Goal: Task Accomplishment & Management: Complete application form

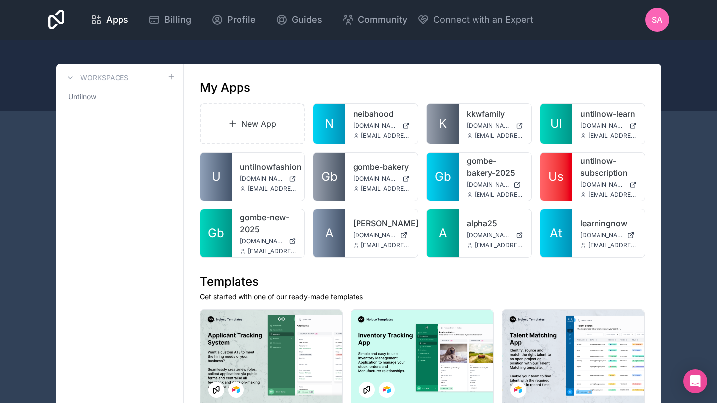
click at [586, 234] on span "[DOMAIN_NAME]" at bounding box center [601, 235] width 43 height 8
click at [0, 0] on div at bounding box center [0, 0] width 0 height 0
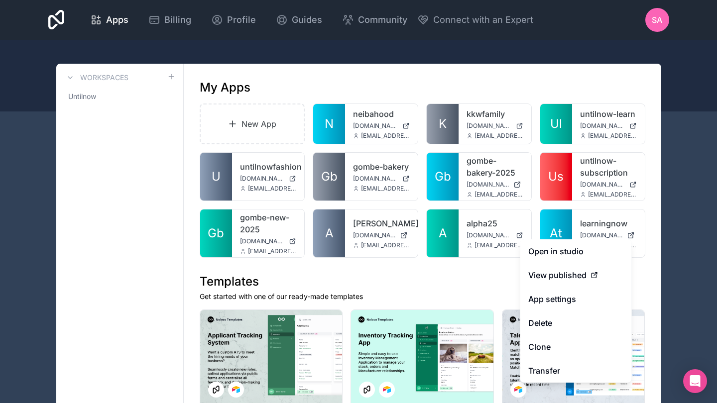
click at [538, 323] on button "Delete" at bounding box center [575, 323] width 111 height 24
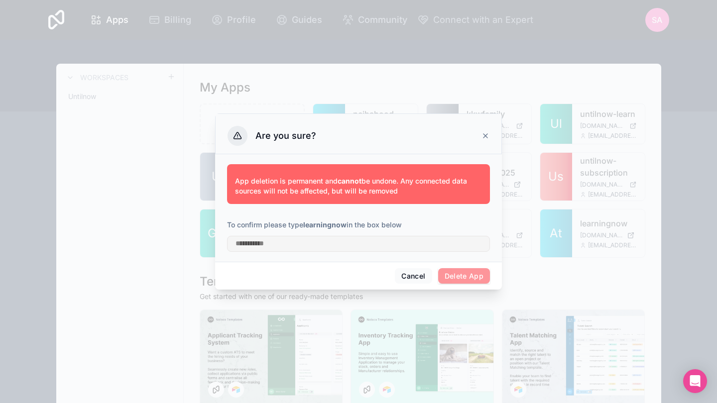
drag, startPoint x: 305, startPoint y: 227, endPoint x: 346, endPoint y: 223, distance: 42.0
click at [346, 223] on p "To confirm please type learningnow in the box below" at bounding box center [358, 225] width 263 height 10
copy p "learningnow"
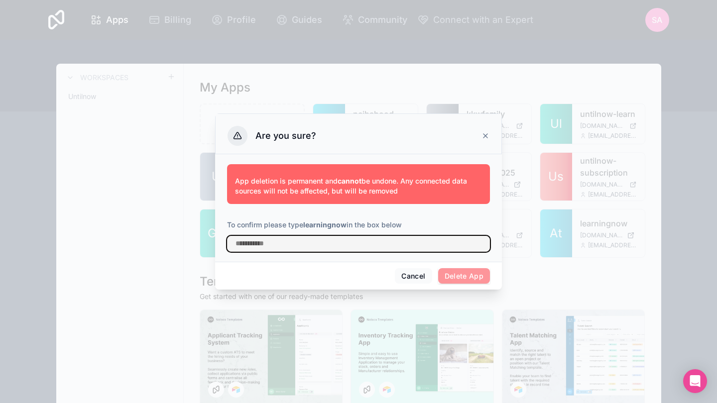
click at [293, 245] on input "text" at bounding box center [358, 244] width 263 height 16
paste input "**********"
type input "**********"
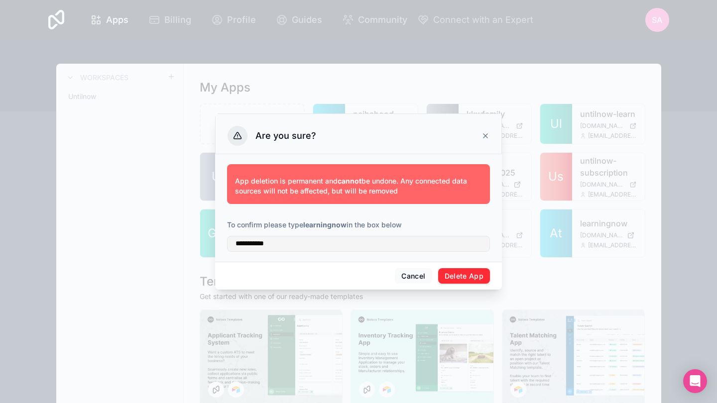
click at [455, 279] on button "Delete App" at bounding box center [464, 276] width 52 height 16
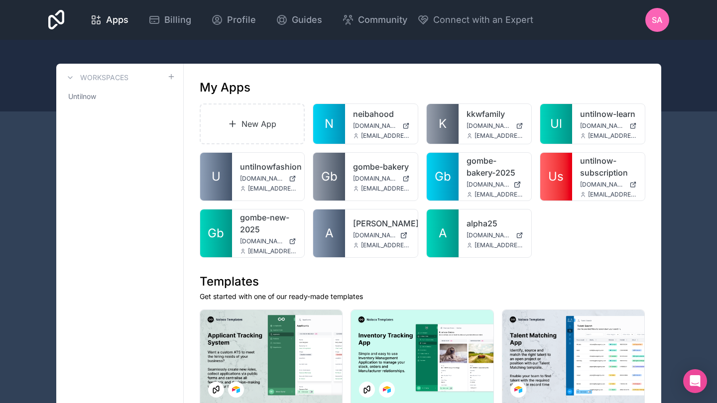
click at [253, 117] on link "New App" at bounding box center [253, 124] width 106 height 41
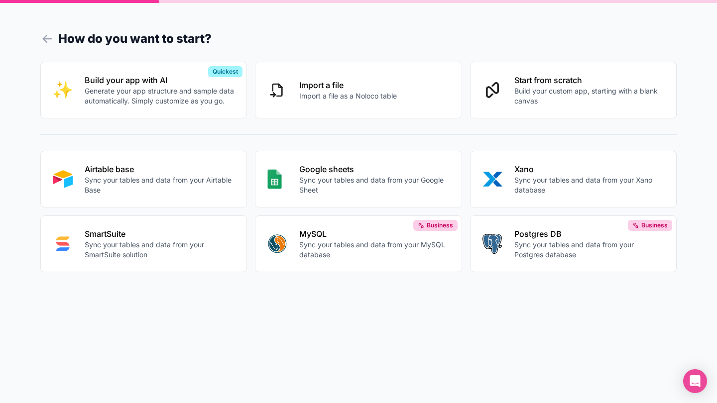
scroll to position [0, 1]
click at [125, 86] on p "Generate your app structure and sample data automatically. Simply customize as …" at bounding box center [160, 96] width 150 height 20
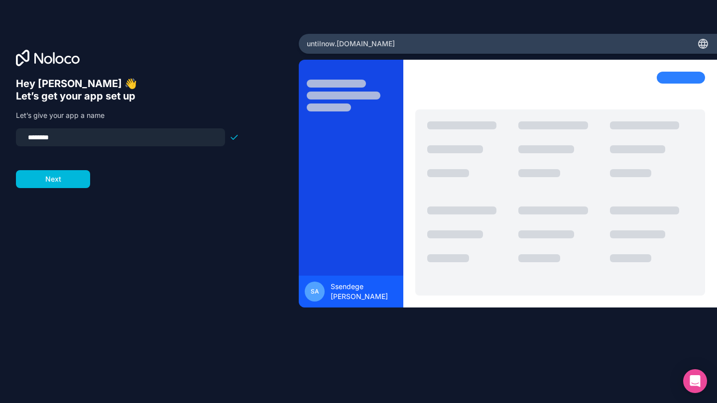
drag, startPoint x: 86, startPoint y: 138, endPoint x: 0, endPoint y: 109, distance: 91.0
click at [0, 109] on div "Hey Ssendege 👋 Let’s get your app set up Let’s give your app a name ******** Ne…" at bounding box center [149, 202] width 299 height 336
drag, startPoint x: 29, startPoint y: 135, endPoint x: 82, endPoint y: 138, distance: 52.3
click at [29, 135] on input "******" at bounding box center [120, 137] width 197 height 14
drag, startPoint x: 82, startPoint y: 138, endPoint x: 0, endPoint y: 119, distance: 84.3
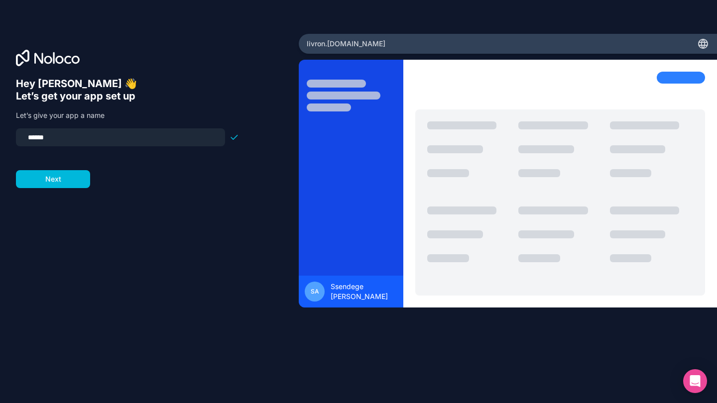
click at [0, 122] on div "Hey Ssendege 👋 Let’s get your app set up Let’s give your app a name ****** Next" at bounding box center [149, 202] width 299 height 336
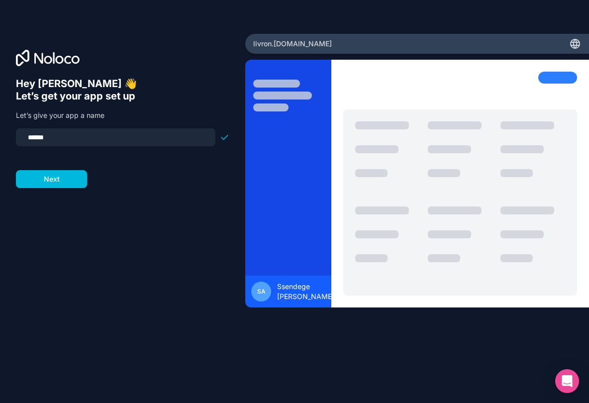
type input "*"
type input "******"
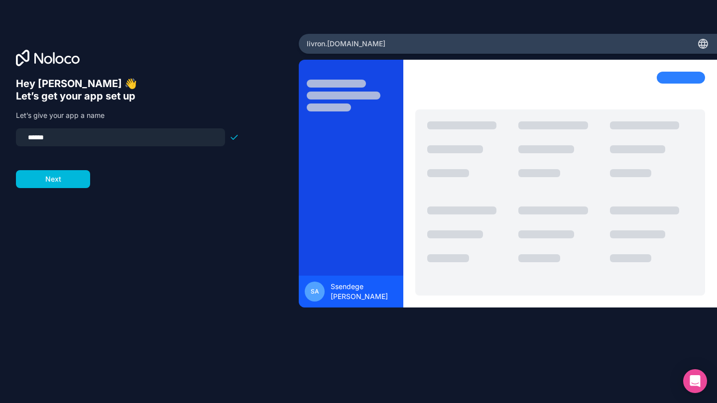
click at [50, 182] on button "Next" at bounding box center [53, 179] width 74 height 18
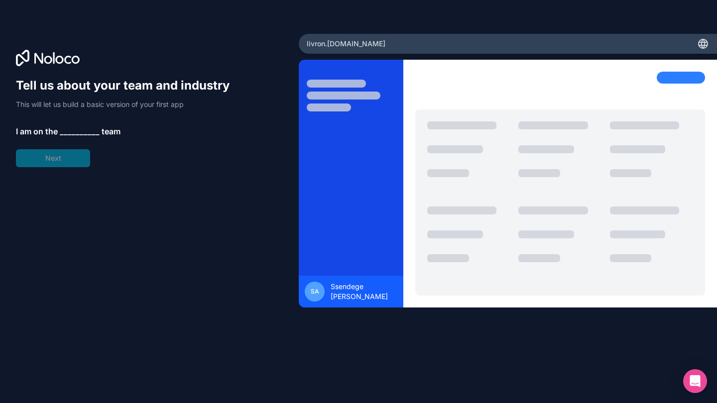
click at [67, 133] on span "__________" at bounding box center [80, 131] width 40 height 12
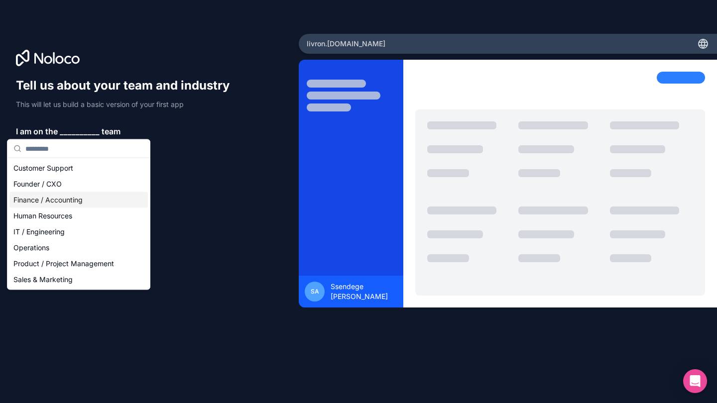
click at [46, 200] on div "Finance / Accounting" at bounding box center [78, 200] width 138 height 16
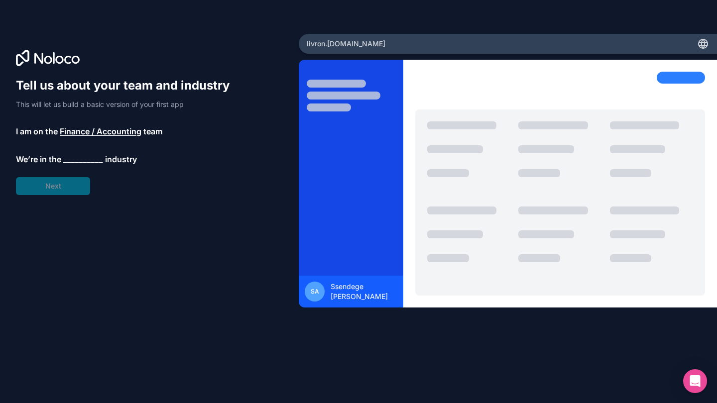
click at [71, 161] on span "__________" at bounding box center [83, 159] width 40 height 12
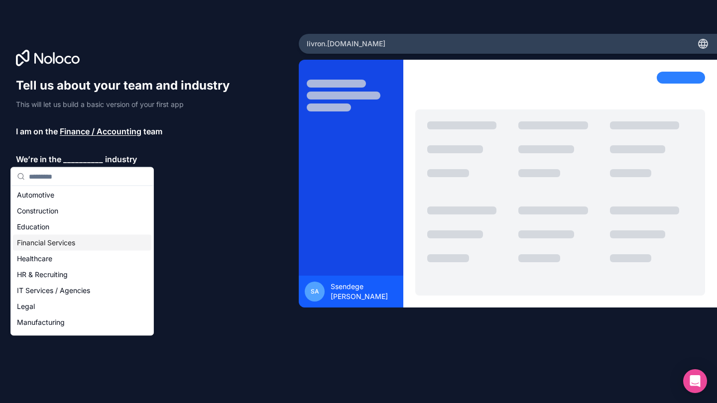
scroll to position [31, 0]
click at [33, 241] on div "Healthcare" at bounding box center [82, 244] width 138 height 16
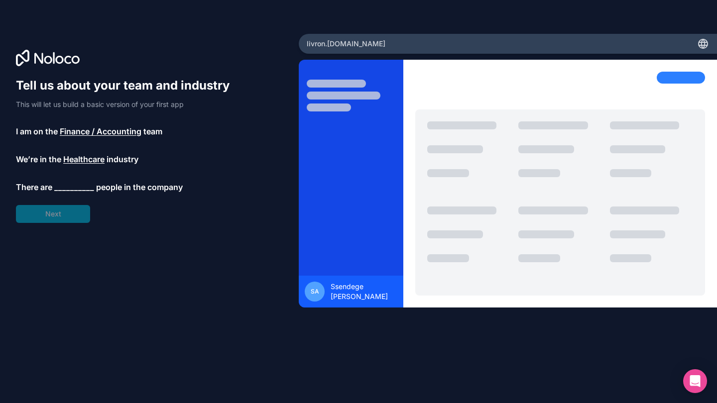
click at [70, 188] on span "__________" at bounding box center [74, 187] width 40 height 12
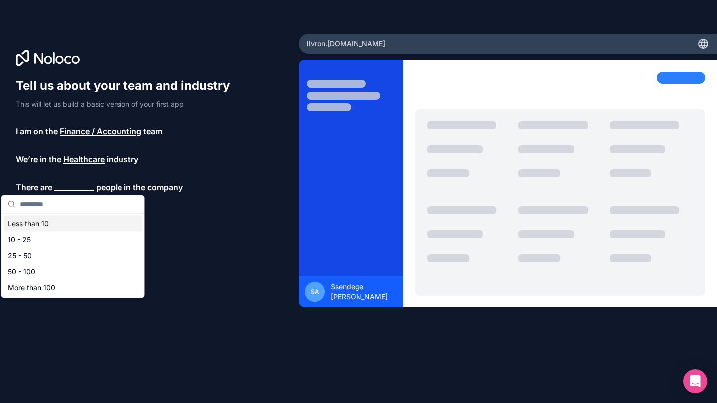
scroll to position [0, 0]
click at [26, 222] on div "Less than 10" at bounding box center [73, 224] width 138 height 16
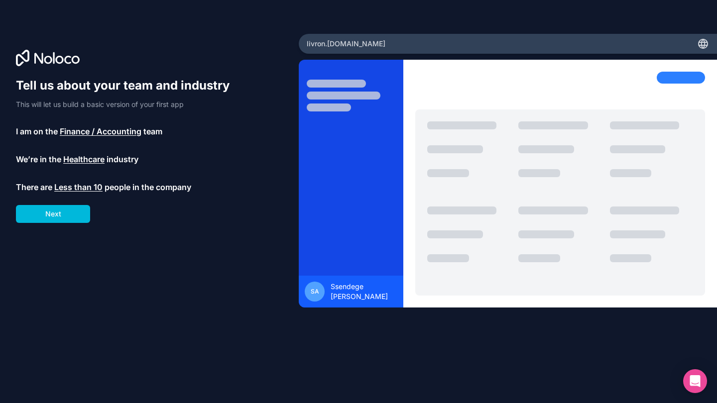
scroll to position [0, 0]
click at [54, 214] on button "Next" at bounding box center [53, 214] width 74 height 18
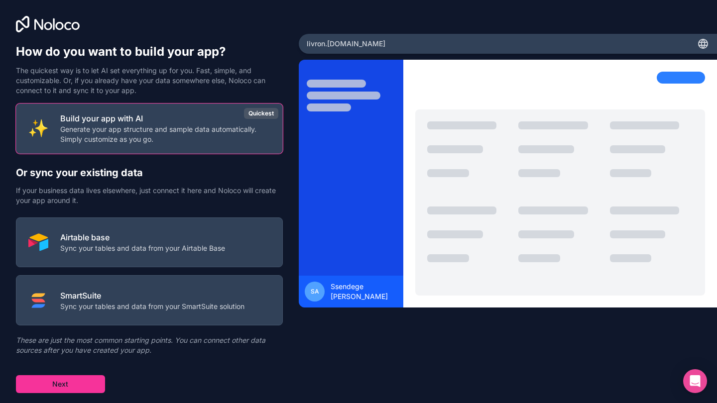
click at [80, 380] on button "Next" at bounding box center [60, 384] width 89 height 18
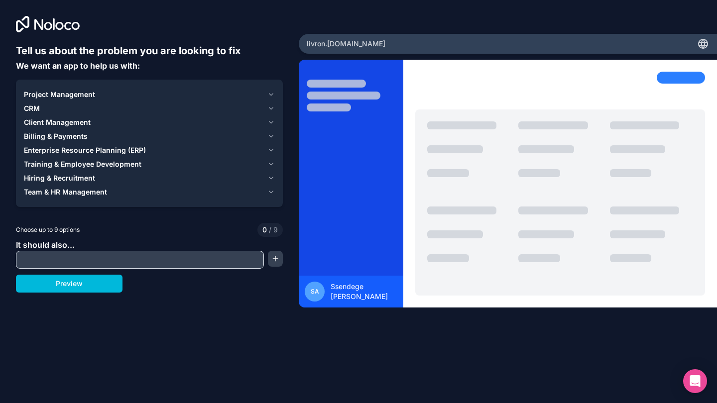
click at [269, 137] on icon "button" at bounding box center [270, 136] width 7 height 8
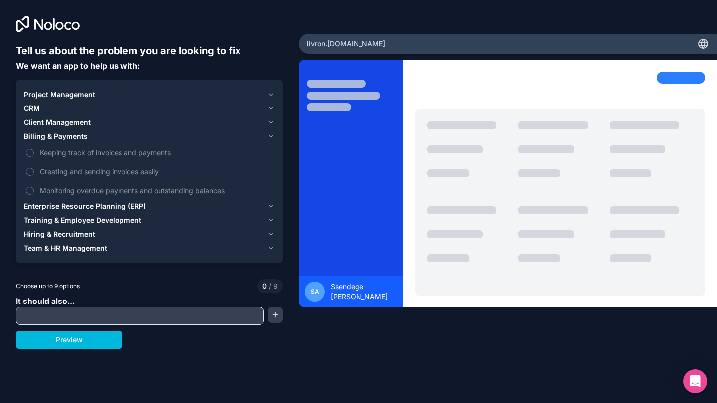
click at [29, 153] on button "Keeping track of invoices and payments" at bounding box center [30, 153] width 8 height 8
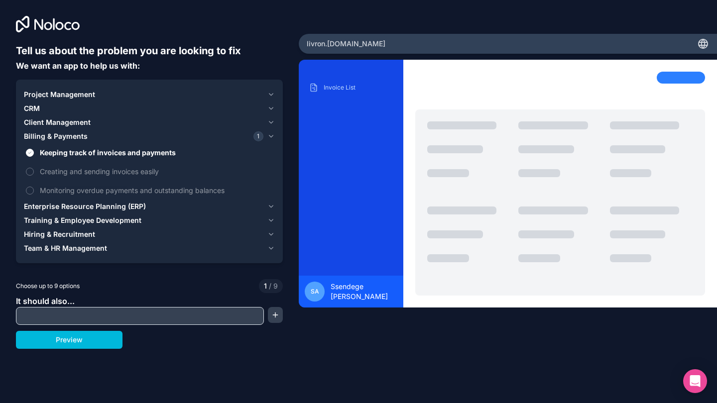
click at [33, 192] on button "Monitoring overdue payments and outstanding balances" at bounding box center [30, 191] width 8 height 8
click at [268, 207] on icon "button" at bounding box center [270, 207] width 7 height 8
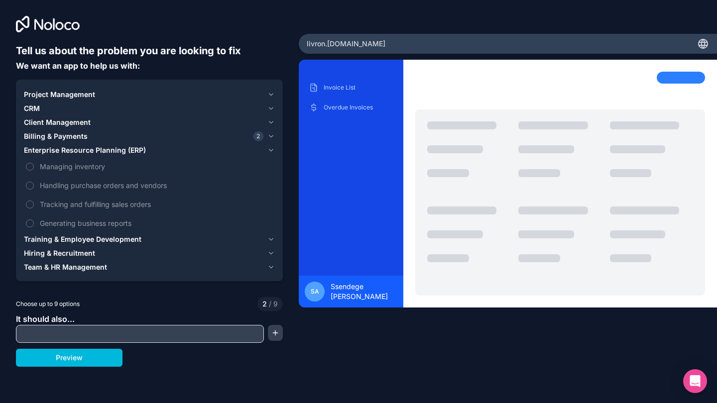
click at [28, 165] on button "Managing inventory" at bounding box center [30, 167] width 8 height 8
click at [76, 187] on span "Handling purchase orders and vendors" at bounding box center [156, 185] width 233 height 10
click at [34, 187] on button "Handling purchase orders and vendors" at bounding box center [30, 186] width 8 height 8
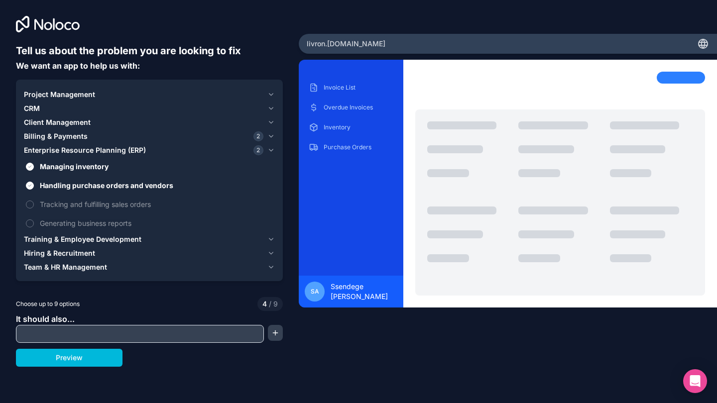
click at [96, 226] on span "Generating business reports" at bounding box center [156, 223] width 233 height 10
click at [34, 226] on button "Generating business reports" at bounding box center [30, 223] width 8 height 8
click at [271, 108] on icon "button" at bounding box center [270, 109] width 7 height 8
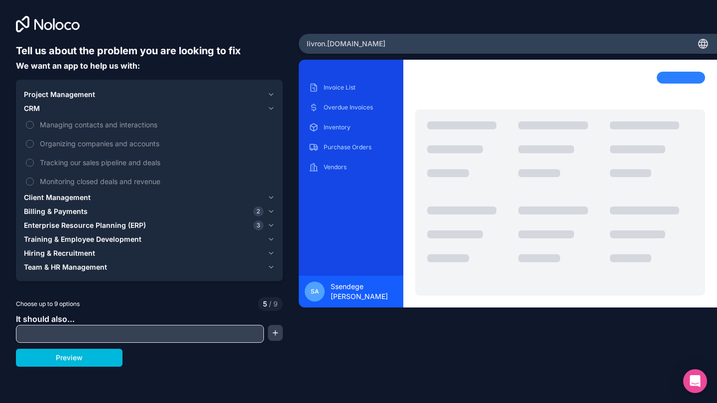
click at [271, 109] on icon "button" at bounding box center [270, 109] width 7 height 8
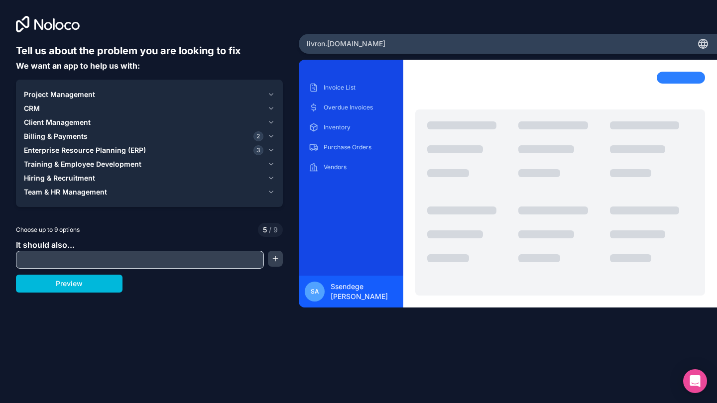
click at [272, 122] on icon "button" at bounding box center [271, 122] width 4 height 2
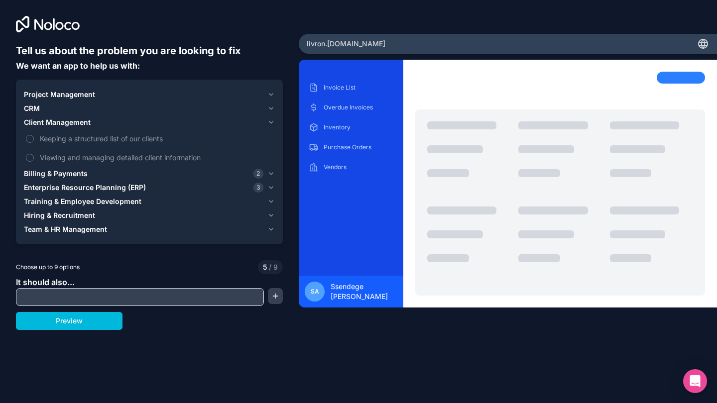
click at [27, 137] on button "Keeping a structured list of our clients" at bounding box center [30, 139] width 8 height 8
click at [269, 121] on icon "button" at bounding box center [270, 122] width 7 height 8
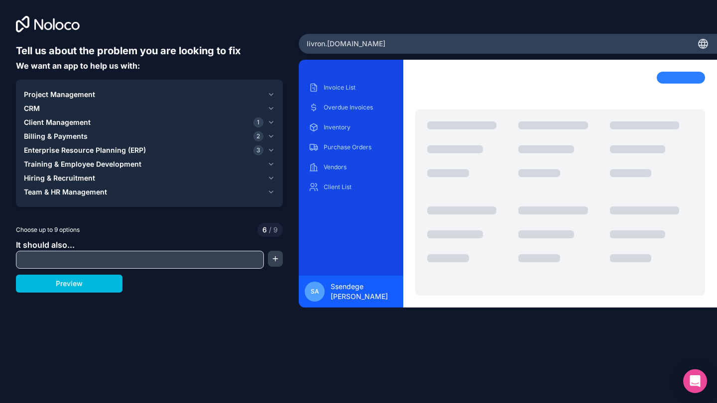
click at [272, 137] on icon "button" at bounding box center [270, 136] width 7 height 8
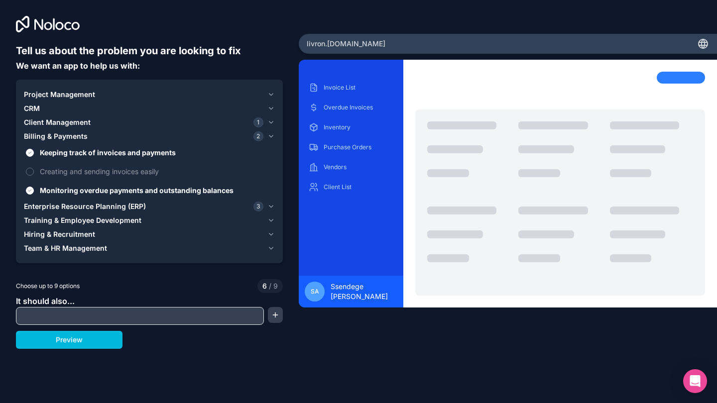
click at [83, 172] on span "Creating and sending invoices easily" at bounding box center [156, 171] width 233 height 10
click at [34, 172] on button "Creating and sending invoices easily" at bounding box center [30, 172] width 8 height 8
click at [269, 135] on icon "button" at bounding box center [270, 136] width 7 height 8
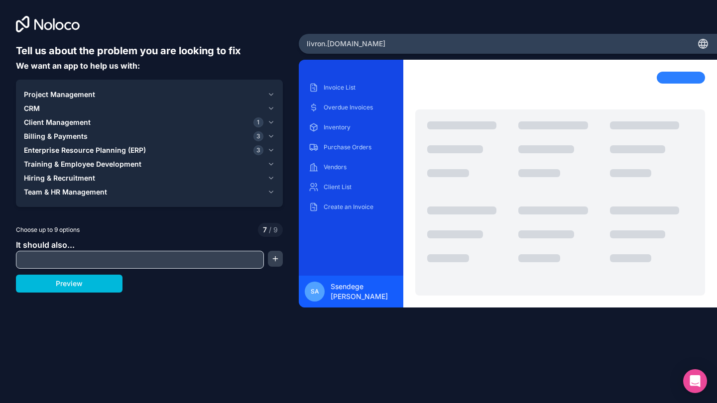
click at [271, 165] on icon "button" at bounding box center [271, 164] width 4 height 2
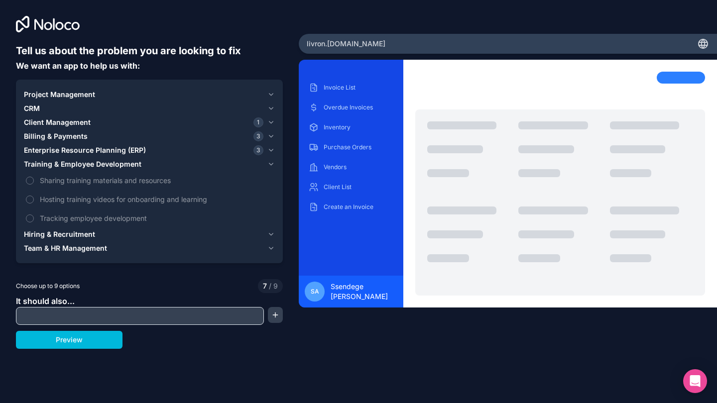
click at [270, 164] on icon "button" at bounding box center [270, 164] width 7 height 8
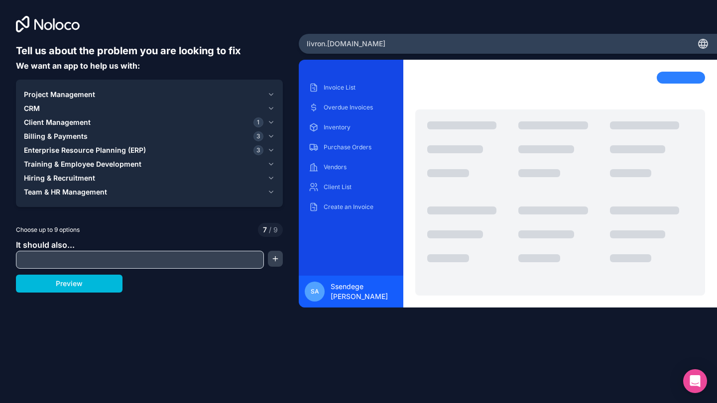
click at [272, 179] on icon "button" at bounding box center [270, 178] width 7 height 8
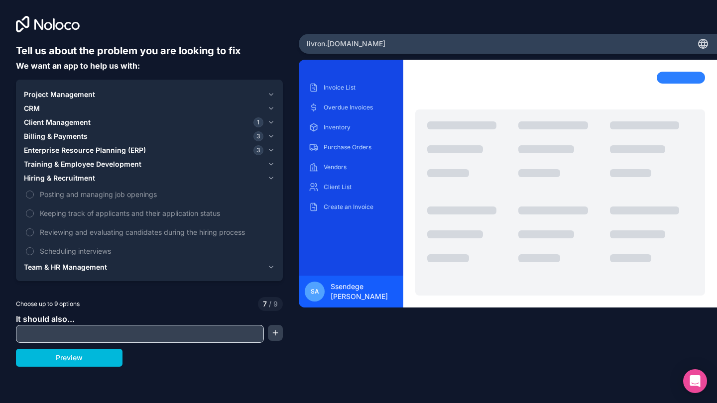
click at [269, 180] on icon "button" at bounding box center [270, 178] width 7 height 8
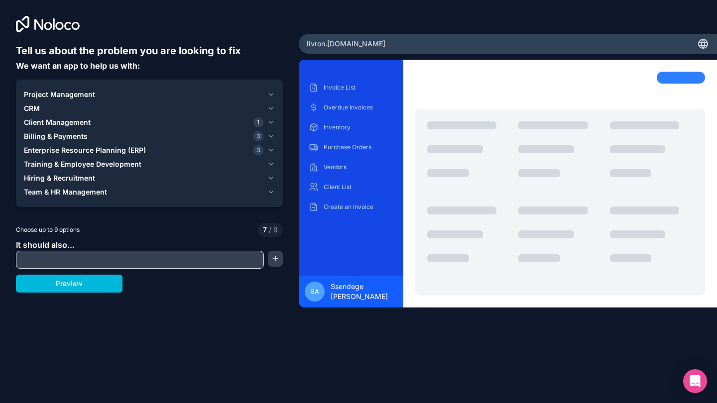
click at [270, 192] on icon "button" at bounding box center [270, 192] width 7 height 8
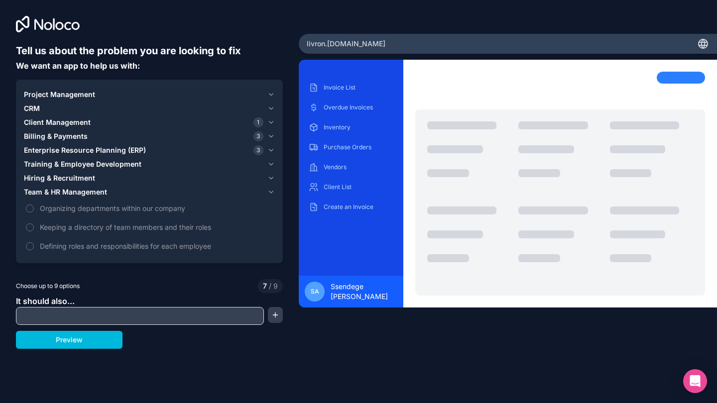
click at [270, 193] on icon "button" at bounding box center [270, 192] width 7 height 8
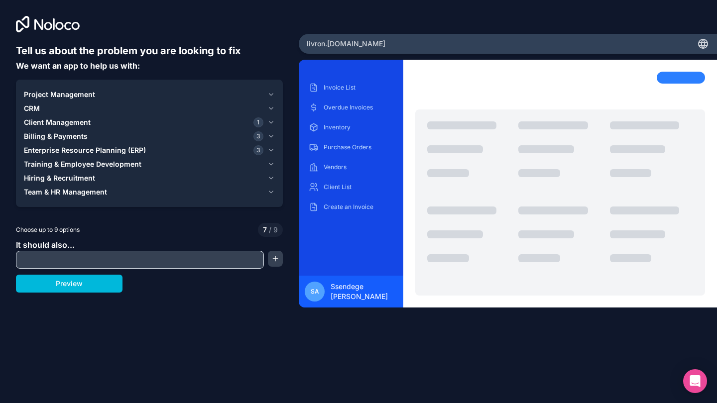
click at [38, 257] on input "text" at bounding box center [139, 260] width 243 height 14
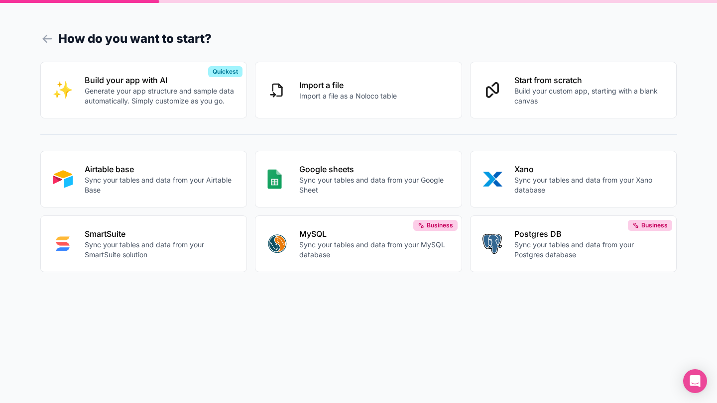
click at [527, 96] on p "Build your custom app, starting with a blank canvas" at bounding box center [589, 96] width 150 height 20
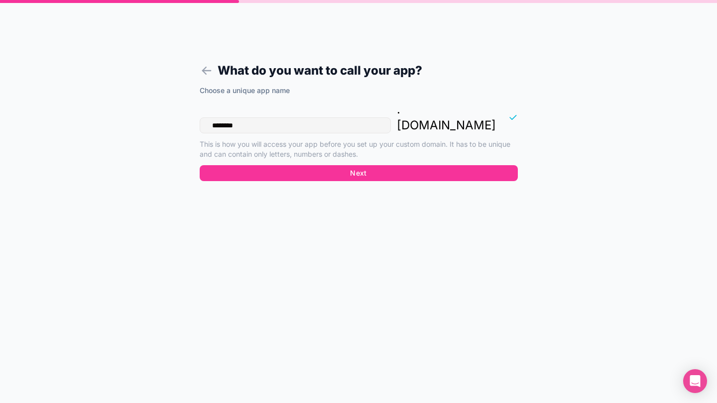
drag, startPoint x: 250, startPoint y: 112, endPoint x: 121, endPoint y: 89, distance: 131.5
click at [128, 93] on div "What do you want to call your app? Choose a unique app name ******** . noloco.c…" at bounding box center [358, 201] width 717 height 403
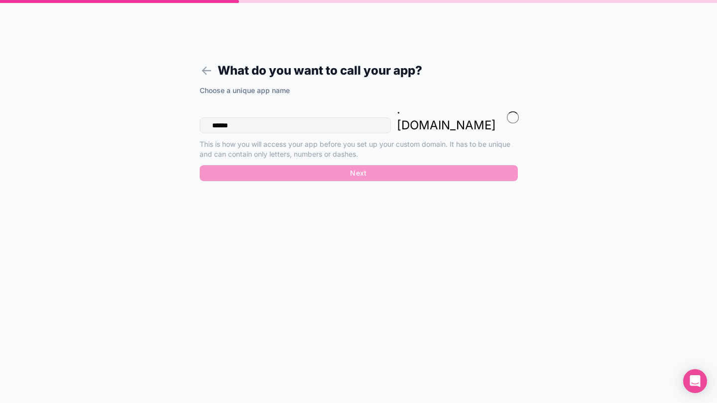
type input "******"
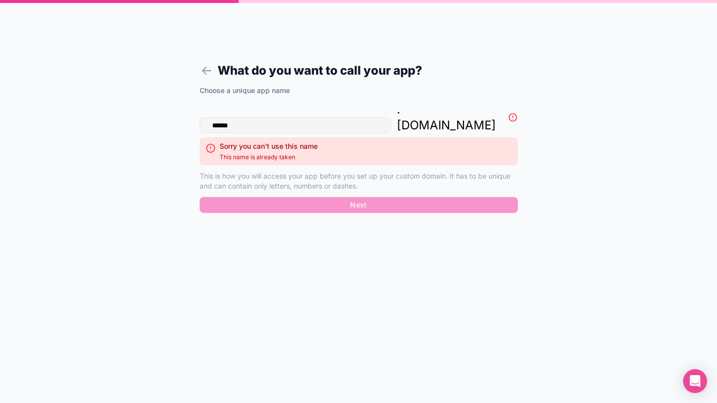
click at [206, 71] on icon at bounding box center [206, 71] width 8 height 0
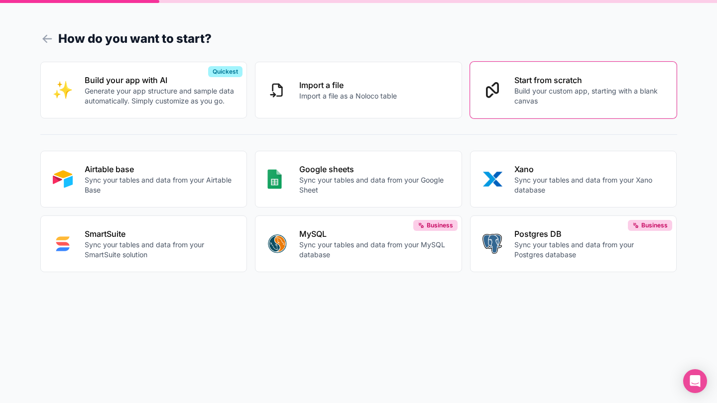
click at [47, 37] on icon at bounding box center [47, 39] width 14 height 14
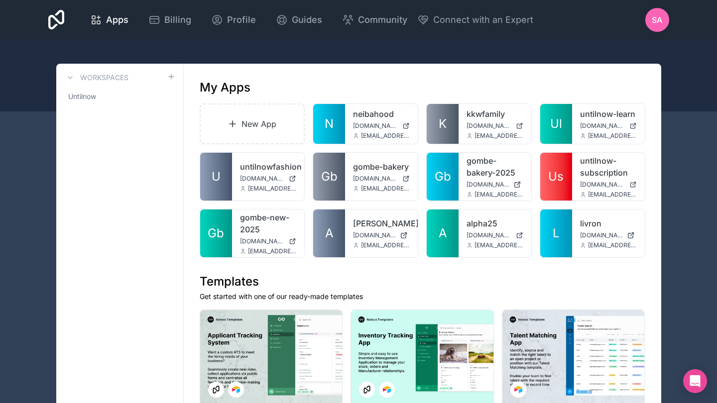
click at [631, 237] on icon at bounding box center [631, 235] width 8 height 8
click at [0, 0] on icon at bounding box center [0, 0] width 0 height 0
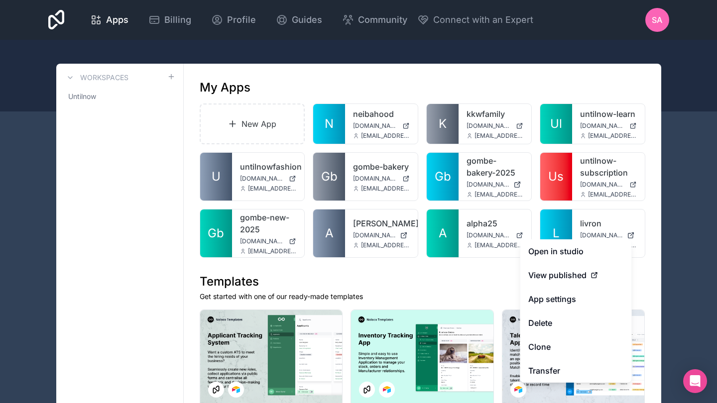
click at [534, 324] on button "Delete" at bounding box center [575, 323] width 111 height 24
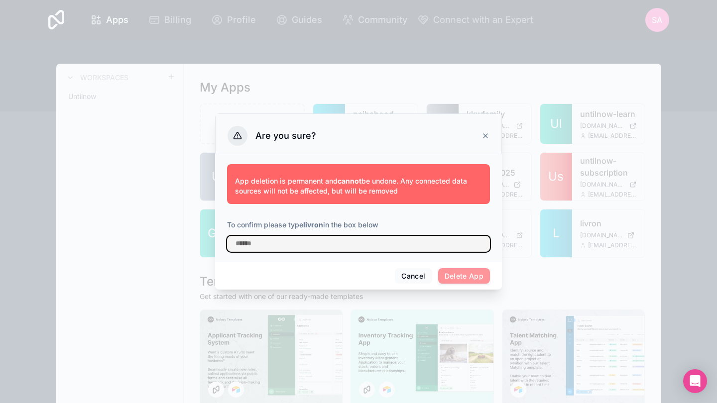
click at [267, 245] on input "text" at bounding box center [358, 244] width 263 height 16
type input "*"
type input "******"
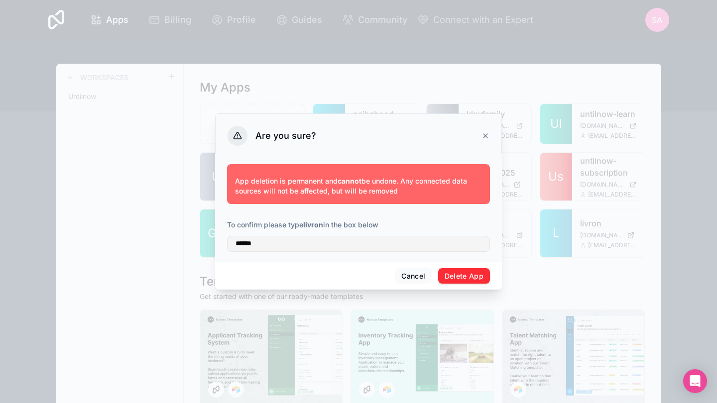
click at [463, 277] on button "Delete App" at bounding box center [464, 276] width 52 height 16
